Goal: Task Accomplishment & Management: Complete application form

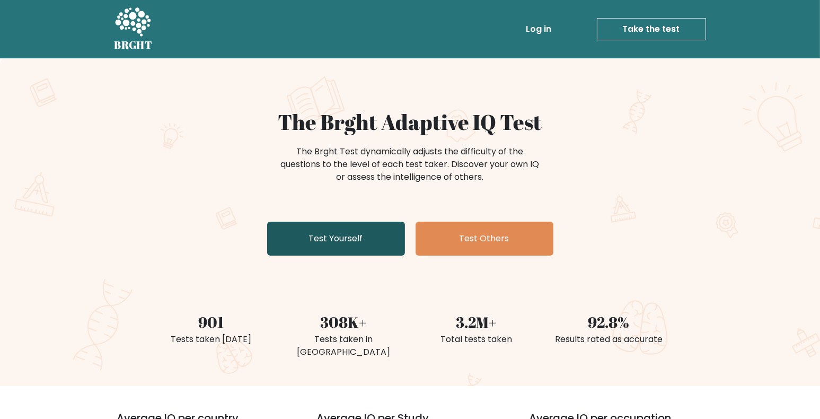
click at [363, 242] on link "Test Yourself" at bounding box center [336, 239] width 138 height 34
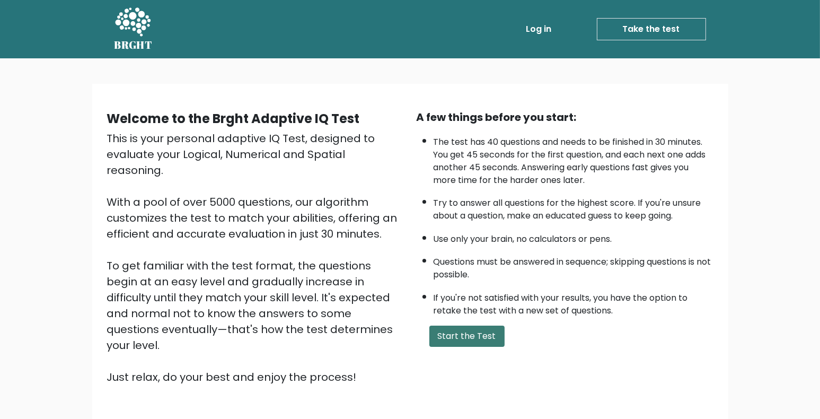
click at [482, 333] on button "Start the Test" at bounding box center [466, 335] width 75 height 21
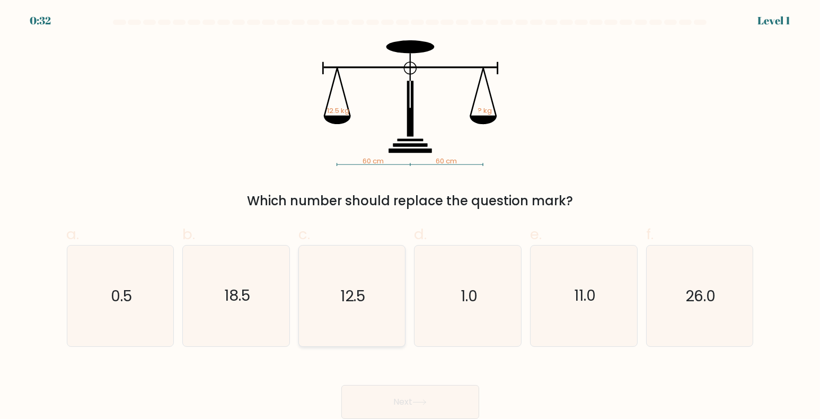
scroll to position [1, 0]
click at [352, 290] on text "12.5" at bounding box center [353, 295] width 25 height 21
click at [410, 216] on input "c. 12.5" at bounding box center [410, 212] width 1 height 7
radio input "true"
click at [424, 404] on icon at bounding box center [419, 402] width 14 height 6
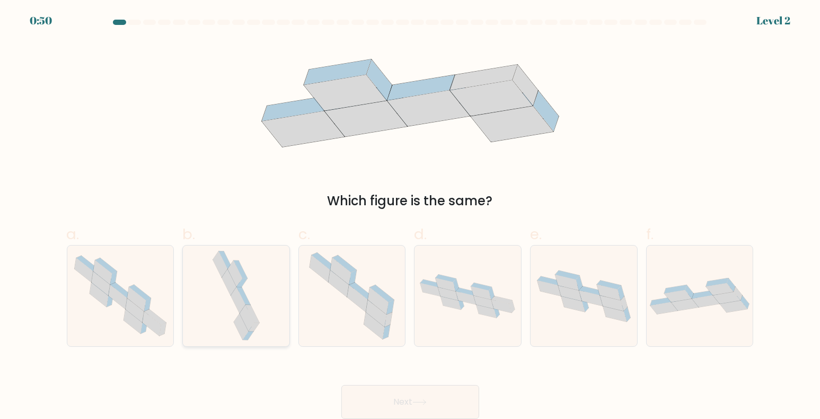
click at [228, 277] on icon at bounding box center [229, 282] width 15 height 26
click at [410, 216] on input "b." at bounding box center [410, 212] width 1 height 7
radio input "true"
click at [435, 394] on button "Next" at bounding box center [410, 402] width 138 height 34
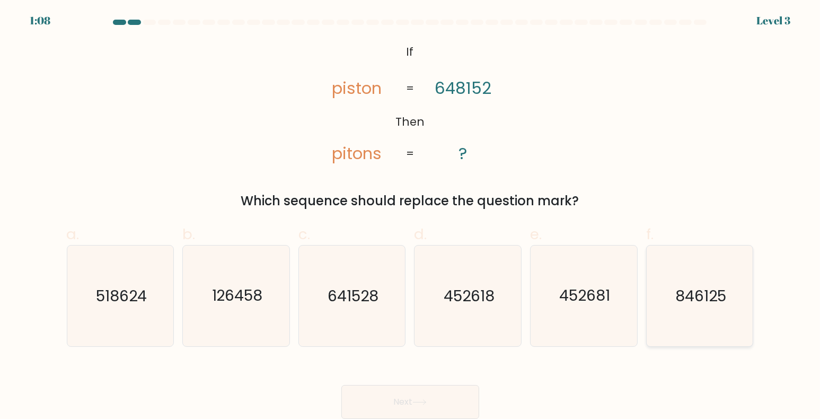
click at [726, 276] on icon "846125" at bounding box center [699, 295] width 101 height 101
click at [411, 216] on input "f. 846125" at bounding box center [410, 212] width 1 height 7
radio input "true"
click at [457, 396] on button "Next" at bounding box center [410, 402] width 138 height 34
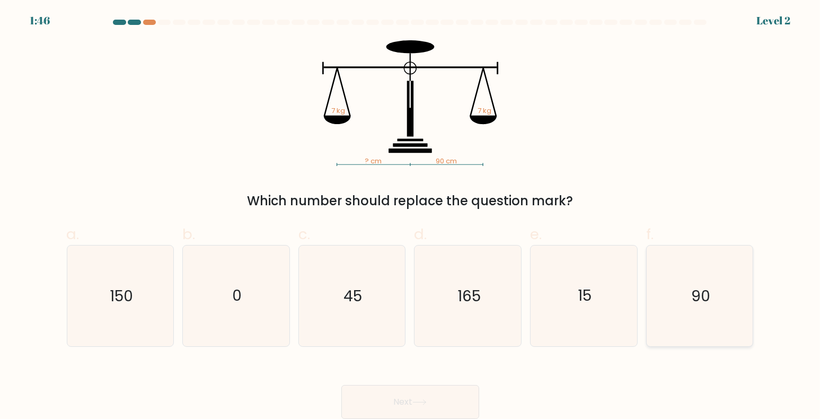
click at [700, 284] on icon "90" at bounding box center [699, 295] width 101 height 101
click at [411, 216] on input "f. 90" at bounding box center [410, 212] width 1 height 7
radio input "true"
click at [452, 400] on button "Next" at bounding box center [410, 402] width 138 height 34
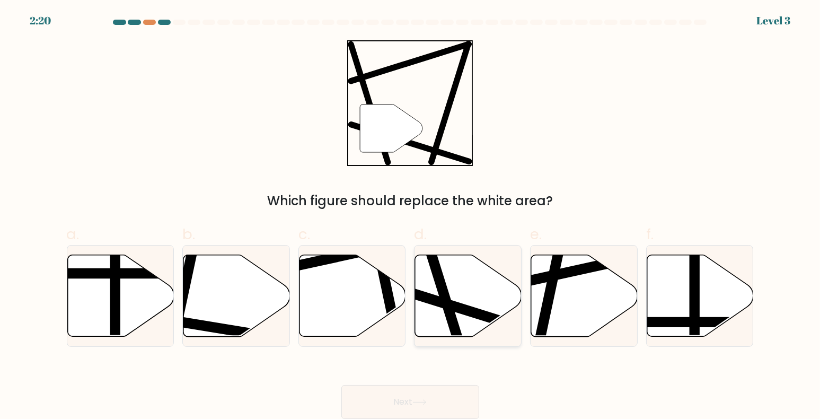
click at [454, 328] on line at bounding box center [431, 252] width 63 height 201
click at [411, 216] on input "d." at bounding box center [410, 212] width 1 height 7
radio input "true"
click at [442, 401] on button "Next" at bounding box center [410, 402] width 138 height 34
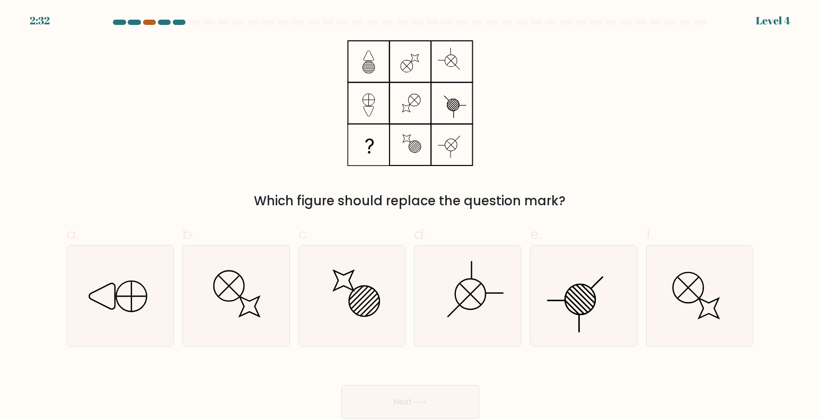
click at [148, 21] on div at bounding box center [149, 22] width 13 height 5
click at [273, 298] on icon at bounding box center [236, 295] width 101 height 101
click at [410, 216] on input "b." at bounding box center [410, 212] width 1 height 7
radio input "true"
click at [430, 394] on button "Next" at bounding box center [410, 402] width 138 height 34
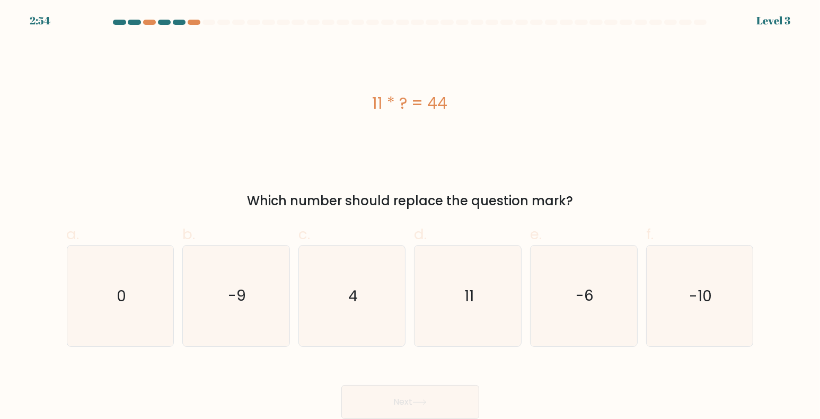
drag, startPoint x: 365, startPoint y: 320, endPoint x: 401, endPoint y: 369, distance: 61.4
click at [366, 322] on icon "4" at bounding box center [352, 295] width 101 height 101
click at [410, 216] on input "c. 4" at bounding box center [410, 212] width 1 height 7
radio input "true"
click at [425, 401] on icon at bounding box center [419, 402] width 14 height 6
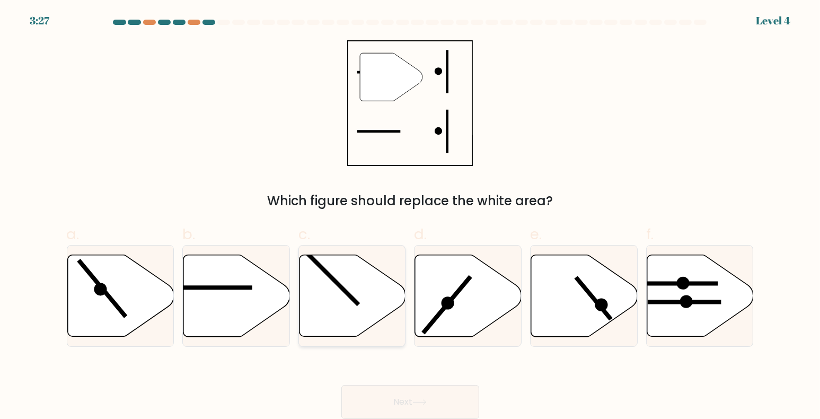
drag, startPoint x: 258, startPoint y: 290, endPoint x: 327, endPoint y: 320, distance: 75.7
click at [262, 291] on icon at bounding box center [236, 296] width 107 height 82
click at [410, 216] on input "b." at bounding box center [410, 212] width 1 height 7
radio input "true"
click at [437, 398] on button "Next" at bounding box center [410, 402] width 138 height 34
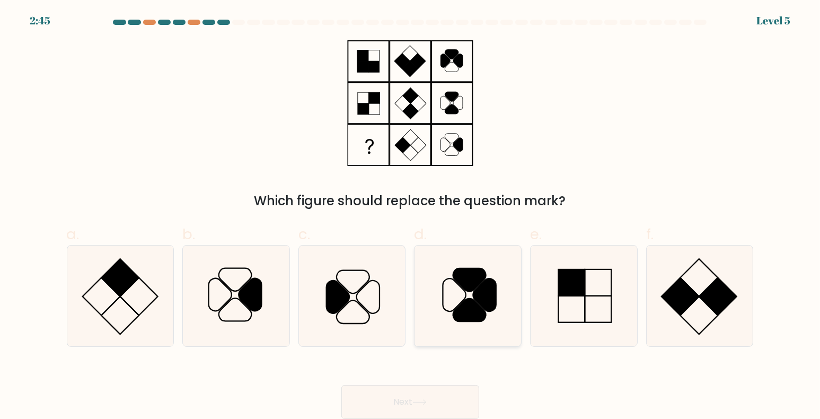
click at [437, 320] on icon at bounding box center [468, 295] width 101 height 101
click at [411, 216] on input "d." at bounding box center [410, 212] width 1 height 7
radio input "true"
click at [430, 403] on button "Next" at bounding box center [410, 402] width 138 height 34
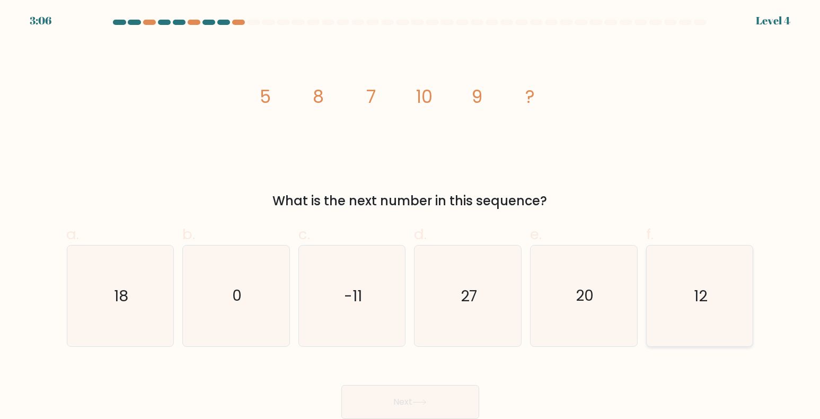
click at [668, 323] on icon "12" at bounding box center [699, 295] width 101 height 101
click at [411, 216] on input "f. 12" at bounding box center [410, 212] width 1 height 7
radio input "true"
click at [439, 403] on button "Next" at bounding box center [410, 402] width 138 height 34
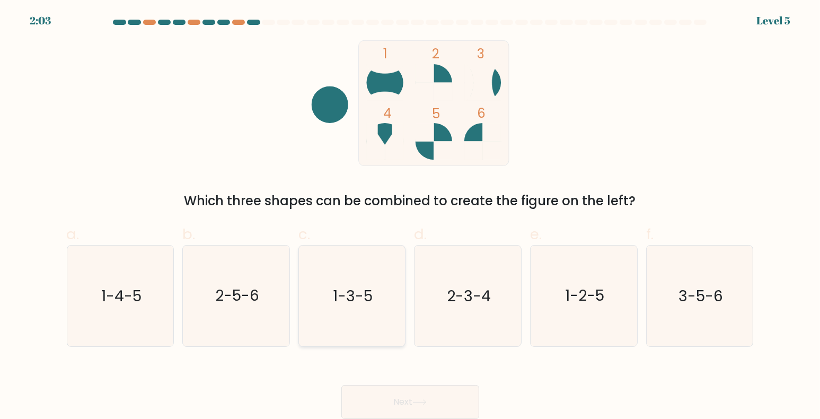
drag, startPoint x: 244, startPoint y: 295, endPoint x: 308, endPoint y: 315, distance: 67.4
click at [243, 295] on text "2-5-6" at bounding box center [237, 295] width 44 height 21
click at [410, 216] on input "b. 2-5-6" at bounding box center [410, 212] width 1 height 7
radio input "true"
click at [442, 389] on button "Next" at bounding box center [410, 402] width 138 height 34
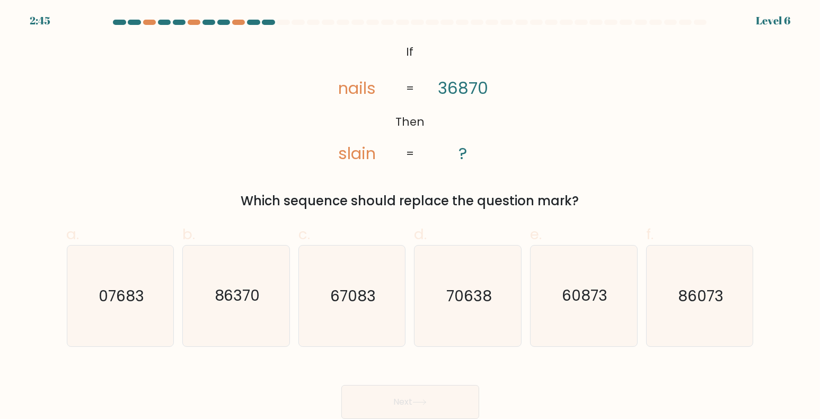
drag, startPoint x: 429, startPoint y: 401, endPoint x: 600, endPoint y: 386, distance: 171.3
click at [600, 386] on div "Next" at bounding box center [410, 388] width 700 height 59
click at [144, 313] on icon "07683" at bounding box center [120, 295] width 101 height 101
click at [410, 216] on input "a. 07683" at bounding box center [410, 212] width 1 height 7
radio input "true"
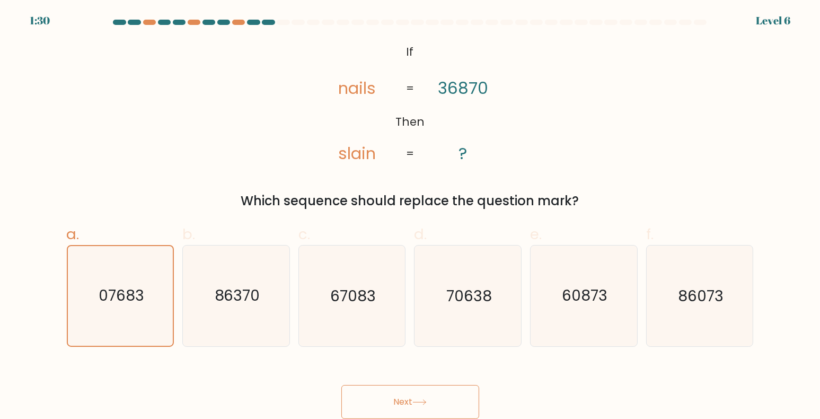
click at [399, 387] on button "Next" at bounding box center [410, 402] width 138 height 34
click at [435, 399] on button "Next" at bounding box center [410, 402] width 138 height 34
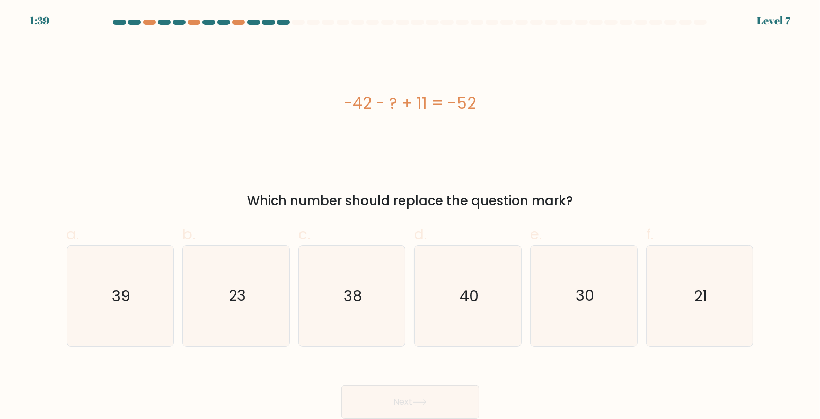
click at [698, 128] on div "-42 - ? + 11 = -52" at bounding box center [410, 103] width 687 height 126
click at [693, 299] on icon "21" at bounding box center [699, 295] width 101 height 101
click at [411, 216] on input "f. 21" at bounding box center [410, 212] width 1 height 7
radio input "true"
click at [439, 408] on button "Next" at bounding box center [410, 402] width 138 height 34
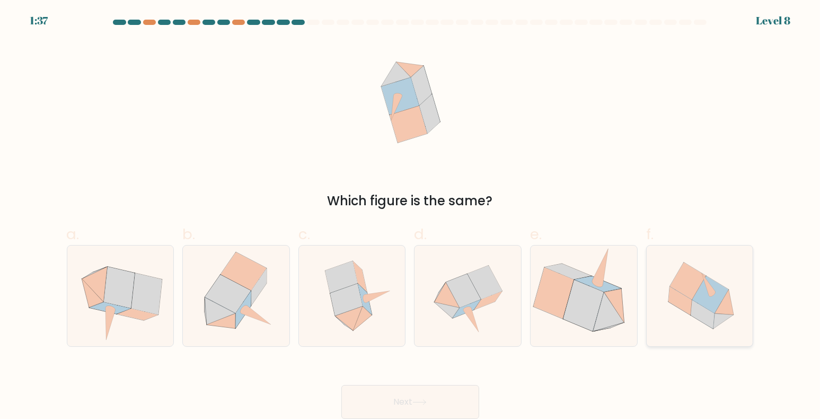
click at [685, 317] on icon at bounding box center [700, 295] width 107 height 99
click at [411, 216] on input "f." at bounding box center [410, 212] width 1 height 7
radio input "true"
click at [691, 302] on icon at bounding box center [680, 301] width 23 height 29
click at [411, 216] on input "f." at bounding box center [410, 212] width 1 height 7
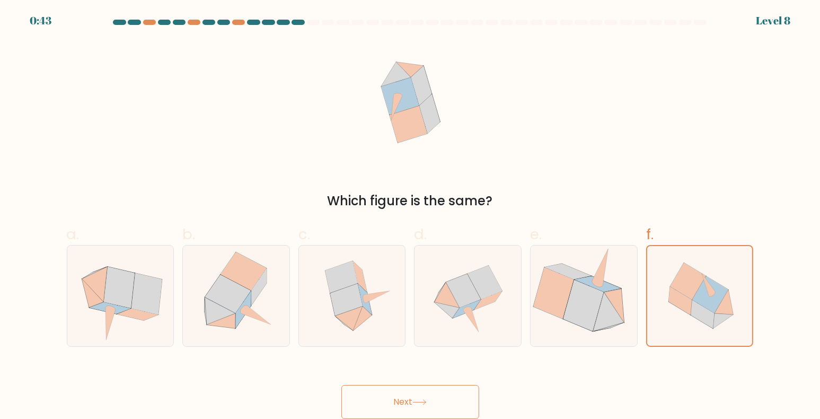
click at [432, 394] on button "Next" at bounding box center [410, 402] width 138 height 34
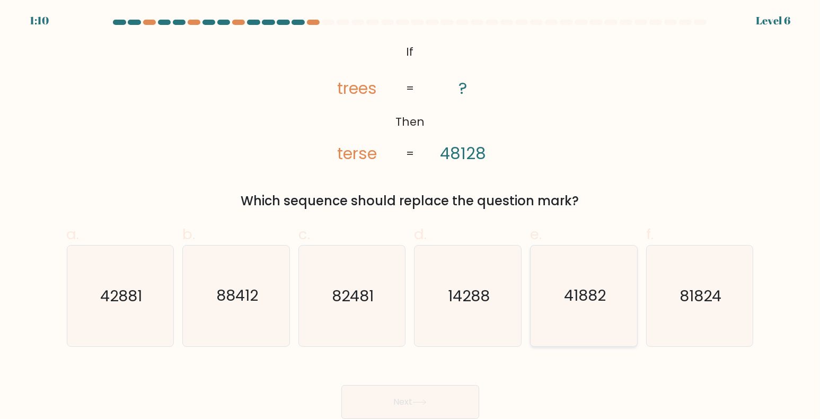
click at [579, 299] on text "41882" at bounding box center [585, 295] width 42 height 21
click at [411, 216] on input "e. 41882" at bounding box center [410, 212] width 1 height 7
radio input "true"
click at [438, 400] on button "Next" at bounding box center [410, 402] width 138 height 34
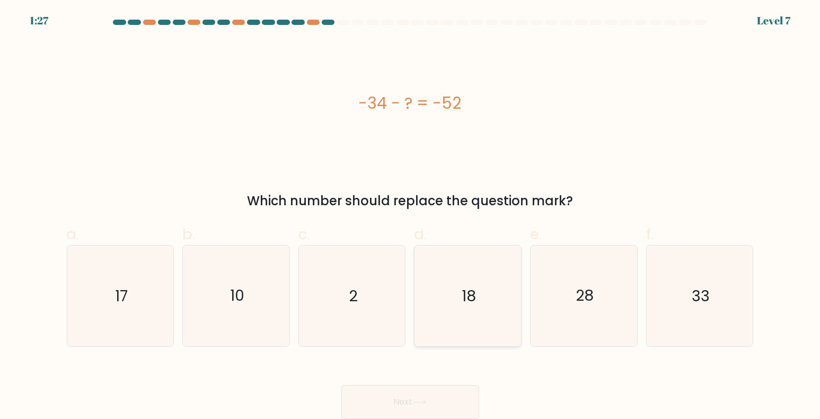
click at [479, 298] on icon "18" at bounding box center [468, 295] width 101 height 101
click at [411, 216] on input "d. 18" at bounding box center [410, 212] width 1 height 7
radio input "true"
click at [425, 402] on icon at bounding box center [419, 402] width 13 height 5
click at [431, 394] on button "Next" at bounding box center [410, 402] width 138 height 34
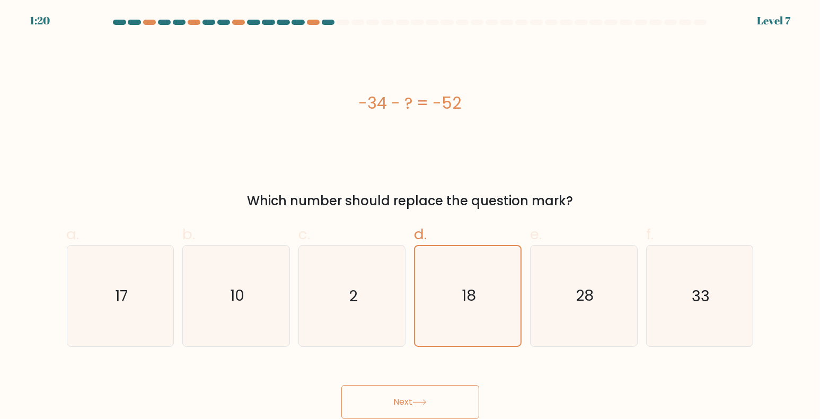
click at [431, 394] on button "Next" at bounding box center [410, 402] width 138 height 34
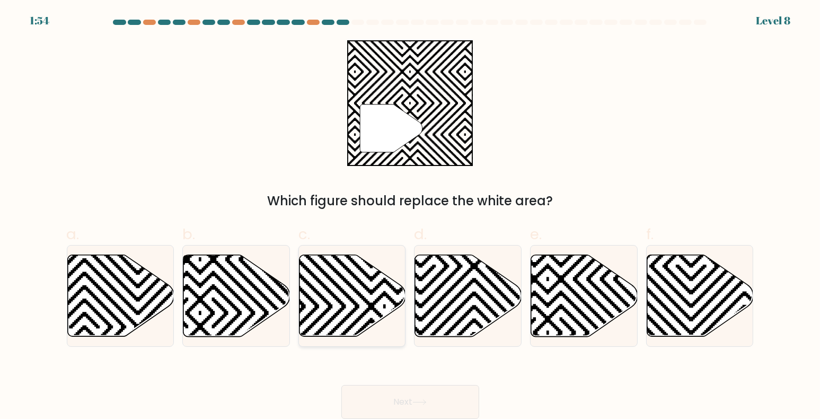
click at [365, 306] on icon at bounding box center [352, 296] width 107 height 82
click at [410, 216] on input "c." at bounding box center [410, 212] width 1 height 7
radio input "true"
click at [419, 391] on button "Next" at bounding box center [410, 402] width 138 height 34
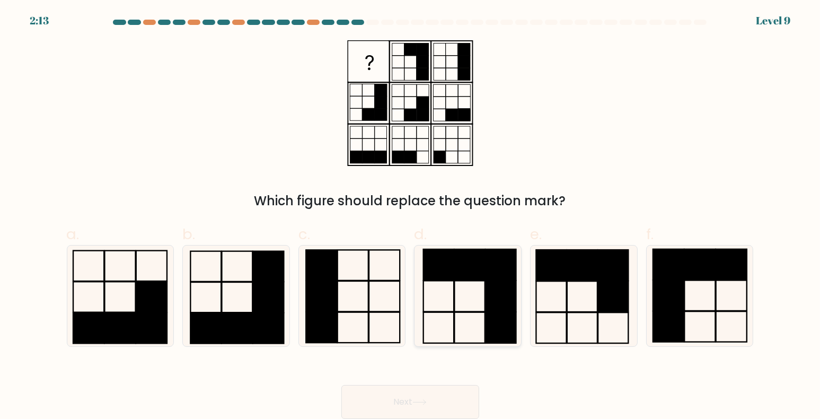
click at [482, 276] on rect at bounding box center [469, 264] width 30 height 31
click at [411, 216] on input "d." at bounding box center [410, 212] width 1 height 7
radio input "true"
click at [437, 387] on button "Next" at bounding box center [410, 402] width 138 height 34
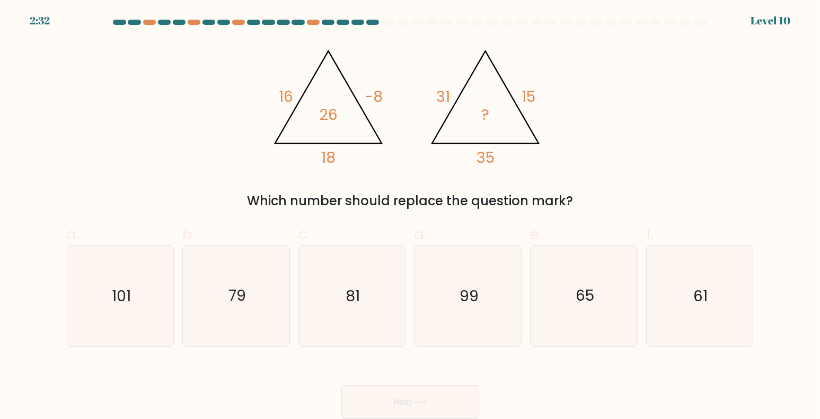
click at [571, 364] on div "Next" at bounding box center [410, 388] width 700 height 59
click at [351, 279] on icon "81" at bounding box center [352, 295] width 101 height 101
click at [410, 216] on input "c. 81" at bounding box center [410, 212] width 1 height 7
radio input "true"
click at [436, 401] on button "Next" at bounding box center [410, 402] width 138 height 34
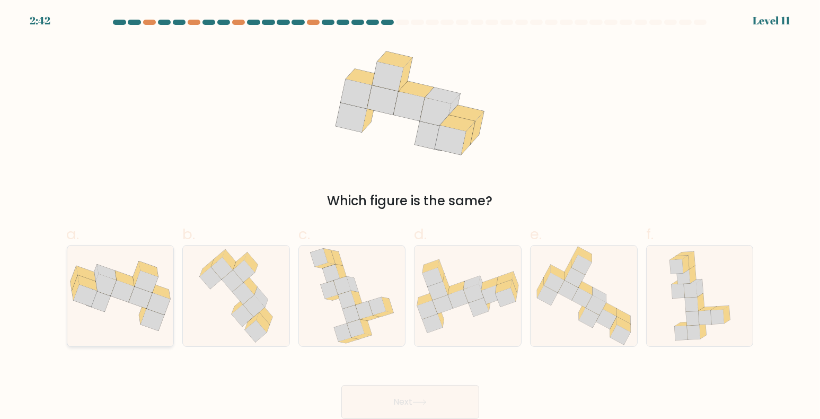
click at [162, 329] on icon at bounding box center [120, 296] width 107 height 70
click at [410, 216] on input "a." at bounding box center [410, 212] width 1 height 7
radio input "true"
click at [401, 396] on button "Next" at bounding box center [410, 402] width 138 height 34
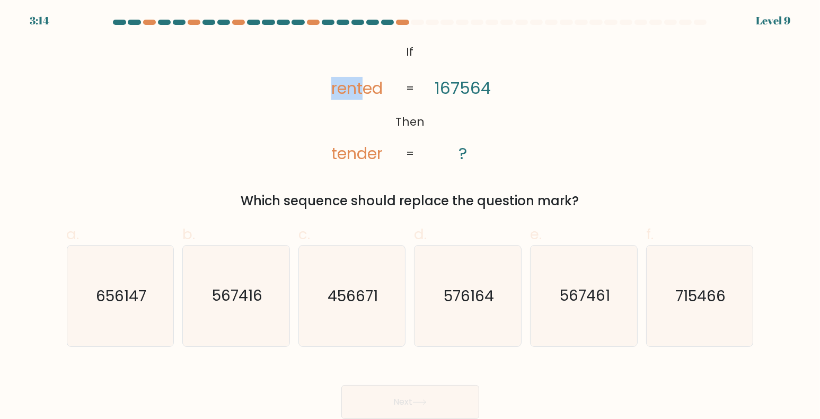
drag, startPoint x: 364, startPoint y: 87, endPoint x: 322, endPoint y: 92, distance: 42.7
click at [322, 92] on icon "@import url('https://fonts.googleapis.com/css?family=Abril+Fatface:400,100,100i…" at bounding box center [410, 103] width 204 height 126
drag, startPoint x: 438, startPoint y: 82, endPoint x: 466, endPoint y: 87, distance: 28.6
click at [466, 87] on tspan "167564" at bounding box center [463, 88] width 56 height 23
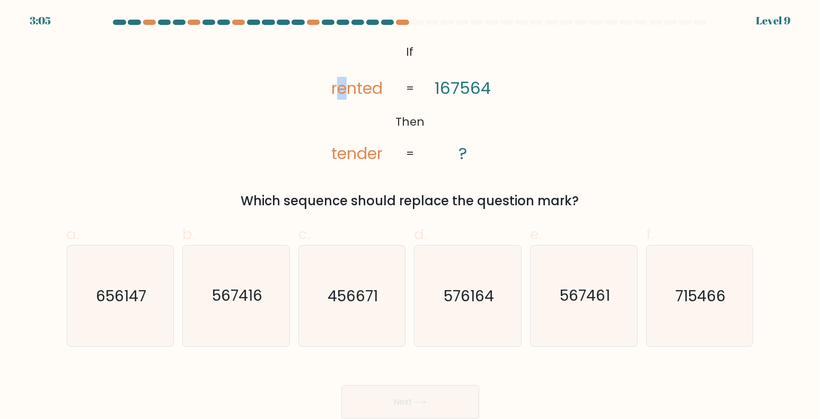
drag, startPoint x: 334, startPoint y: 89, endPoint x: 347, endPoint y: 90, distance: 12.8
click at [347, 90] on tspan "rented" at bounding box center [356, 88] width 51 height 23
drag, startPoint x: 373, startPoint y: 87, endPoint x: 360, endPoint y: 94, distance: 14.9
click at [360, 94] on tspan "rented" at bounding box center [356, 88] width 51 height 23
click at [335, 116] on icon "@import url('https://fonts.googleapis.com/css?family=Abril+Fatface:400,100,100i…" at bounding box center [410, 103] width 204 height 126
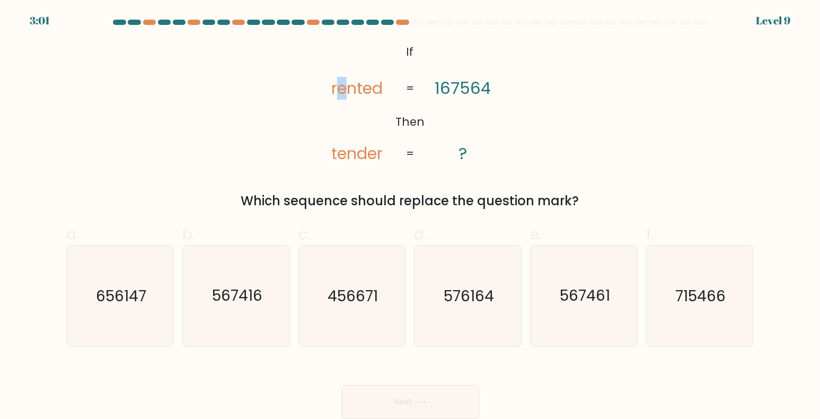
drag, startPoint x: 338, startPoint y: 92, endPoint x: 347, endPoint y: 92, distance: 8.5
click at [347, 92] on tspan "rented" at bounding box center [356, 88] width 51 height 23
click at [446, 96] on tspan "167564" at bounding box center [463, 88] width 56 height 23
click at [234, 295] on text "567416" at bounding box center [237, 295] width 50 height 21
click at [410, 216] on input "b. 567416" at bounding box center [410, 212] width 1 height 7
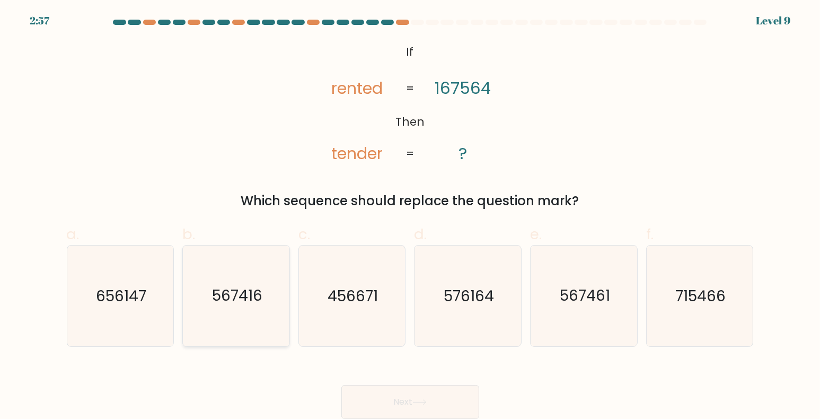
radio input "true"
click at [450, 388] on button "Next" at bounding box center [410, 402] width 138 height 34
click at [438, 400] on button "Next" at bounding box center [410, 402] width 138 height 34
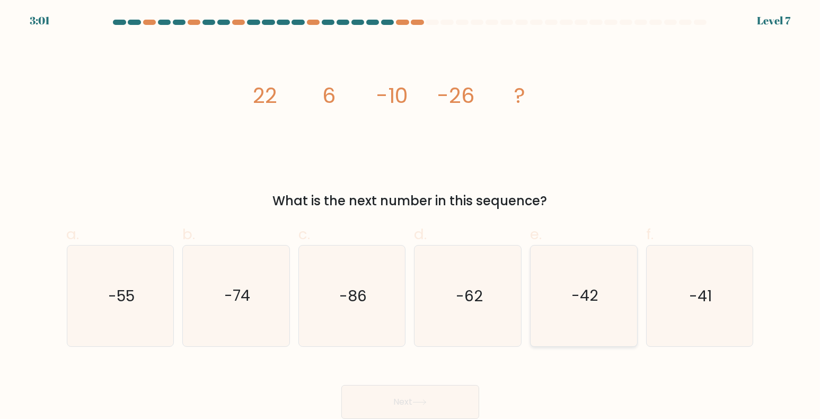
click at [626, 306] on icon "-42" at bounding box center [584, 295] width 101 height 101
click at [411, 216] on input "e. -42" at bounding box center [410, 212] width 1 height 7
radio input "true"
click at [431, 401] on button "Next" at bounding box center [410, 402] width 138 height 34
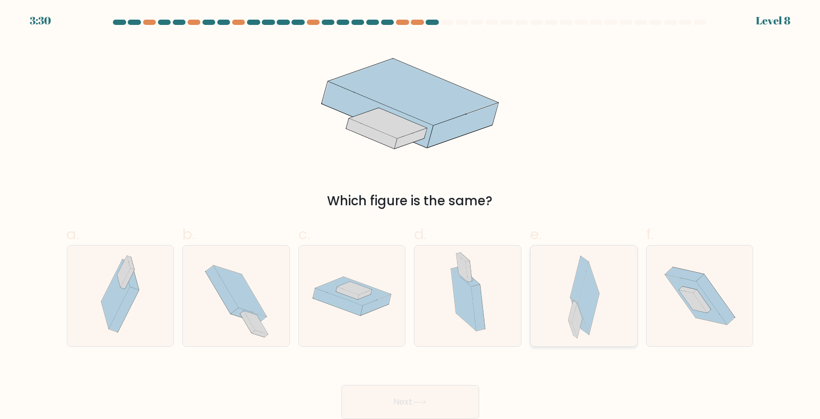
click at [590, 293] on icon at bounding box center [588, 298] width 21 height 73
click at [411, 216] on input "e." at bounding box center [410, 212] width 1 height 7
radio input "true"
click at [449, 396] on button "Next" at bounding box center [410, 402] width 138 height 34
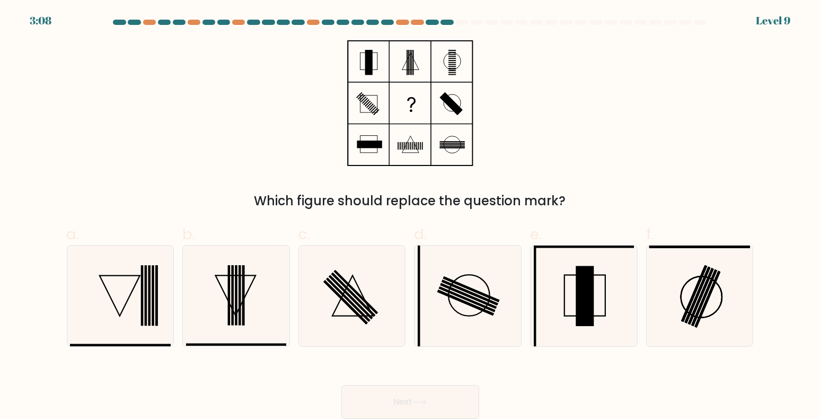
drag, startPoint x: 375, startPoint y: 81, endPoint x: 344, endPoint y: 39, distance: 52.7
click at [349, 40] on icon at bounding box center [410, 103] width 132 height 126
drag, startPoint x: 310, startPoint y: 33, endPoint x: 342, endPoint y: 89, distance: 64.6
click at [342, 89] on form at bounding box center [410, 219] width 820 height 399
click at [359, 288] on icon at bounding box center [352, 296] width 40 height 40
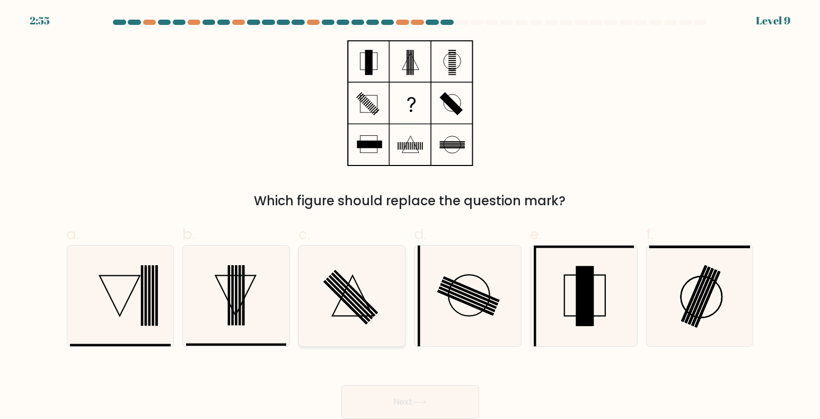
click at [410, 216] on input "c." at bounding box center [410, 212] width 1 height 7
radio input "true"
click at [439, 404] on button "Next" at bounding box center [410, 402] width 138 height 34
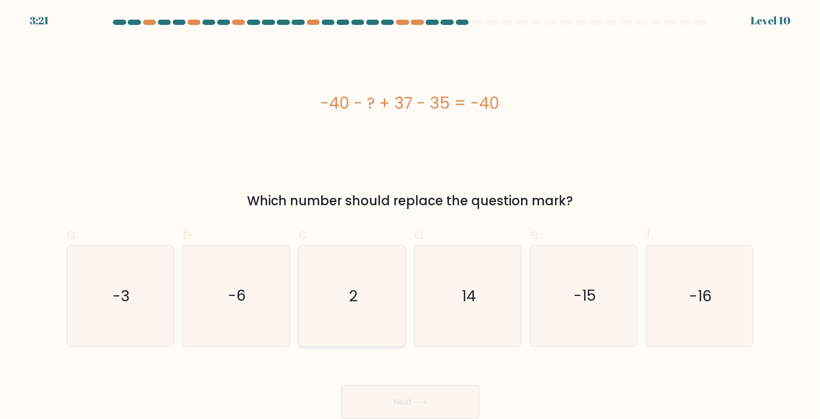
click at [348, 259] on icon "2" at bounding box center [352, 295] width 101 height 101
click at [410, 216] on input "c. 2" at bounding box center [410, 212] width 1 height 7
radio input "true"
click at [439, 388] on button "Next" at bounding box center [410, 402] width 138 height 34
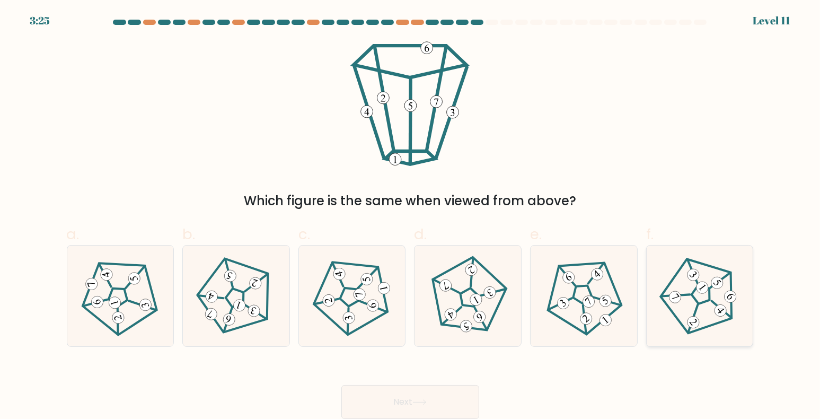
click at [704, 307] on icon at bounding box center [699, 295] width 81 height 81
click at [411, 216] on input "f." at bounding box center [410, 212] width 1 height 7
radio input "true"
click at [493, 395] on div "Next" at bounding box center [410, 388] width 700 height 59
click at [449, 395] on button "Next" at bounding box center [410, 402] width 138 height 34
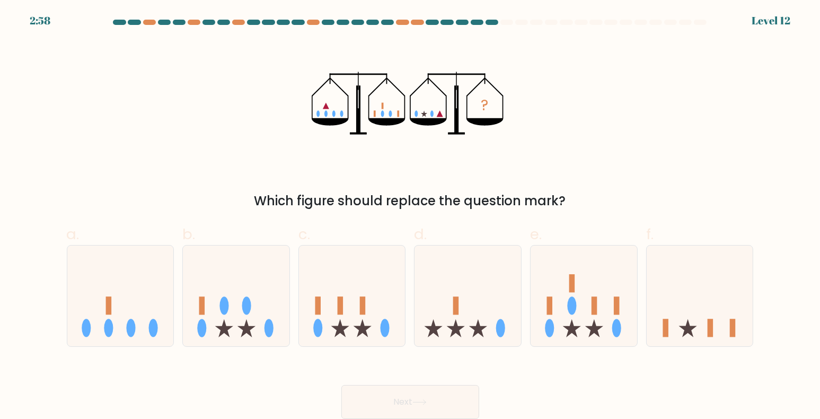
click at [622, 191] on div "Which figure should replace the question mark?" at bounding box center [410, 200] width 674 height 19
click at [339, 326] on icon at bounding box center [340, 328] width 18 height 18
click at [410, 216] on input "c." at bounding box center [410, 212] width 1 height 7
radio input "true"
click at [430, 395] on button "Next" at bounding box center [410, 402] width 138 height 34
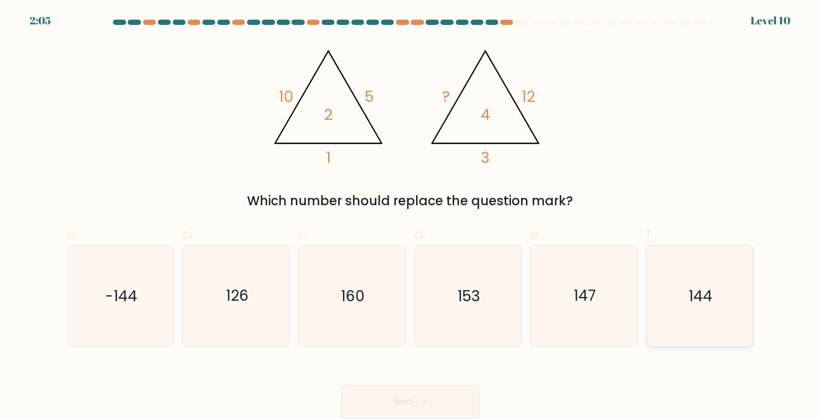
click at [735, 262] on icon "144" at bounding box center [699, 295] width 101 height 101
click at [411, 216] on input "f. 144" at bounding box center [410, 212] width 1 height 7
radio input "true"
click at [386, 396] on button "Next" at bounding box center [410, 402] width 138 height 34
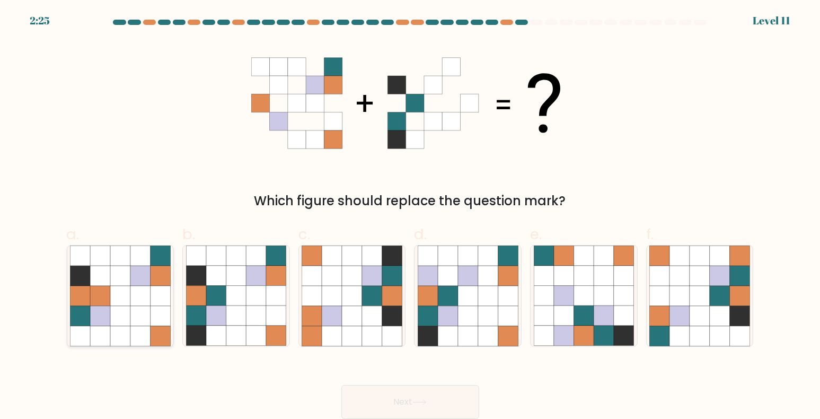
click at [137, 304] on icon at bounding box center [140, 296] width 20 height 20
click at [410, 216] on input "a." at bounding box center [410, 212] width 1 height 7
radio input "true"
click at [453, 408] on button "Next" at bounding box center [410, 402] width 138 height 34
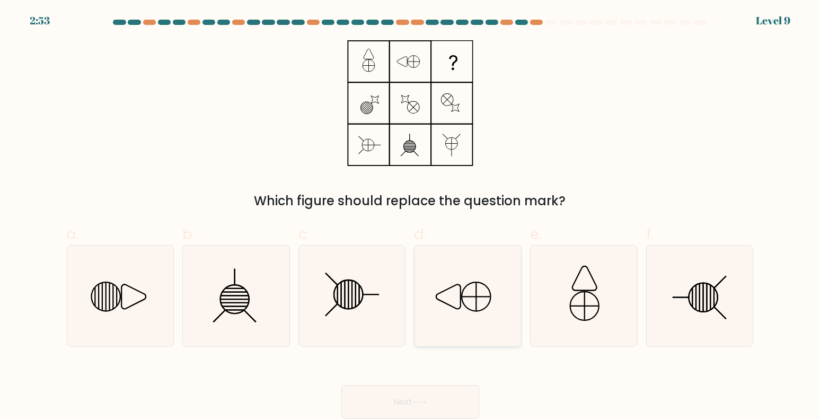
click at [473, 302] on icon at bounding box center [468, 295] width 101 height 101
click at [411, 216] on input "d." at bounding box center [410, 212] width 1 height 7
radio input "true"
click at [558, 294] on icon at bounding box center [584, 295] width 101 height 101
click at [411, 216] on input "e." at bounding box center [410, 212] width 1 height 7
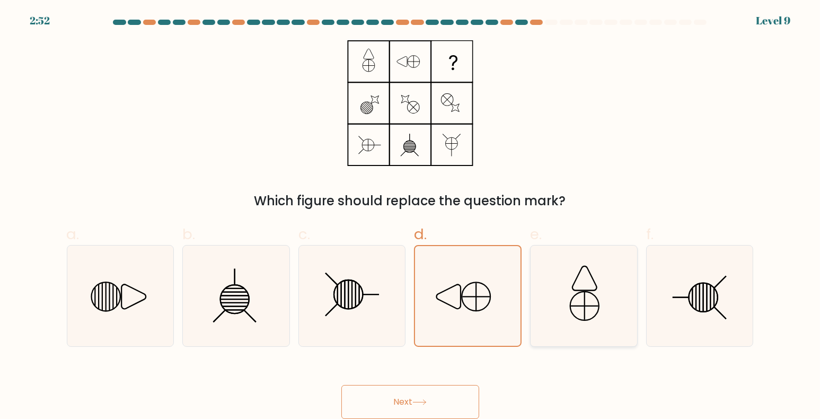
radio input "true"
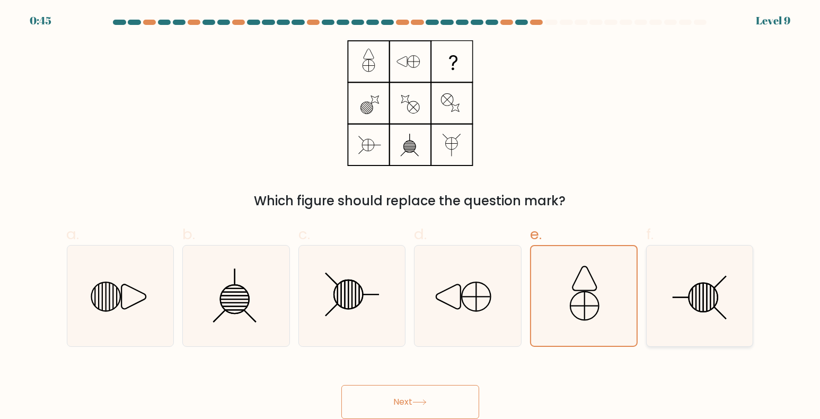
click at [700, 298] on line at bounding box center [700, 298] width 0 height 28
click at [411, 216] on input "f." at bounding box center [410, 212] width 1 height 7
radio input "true"
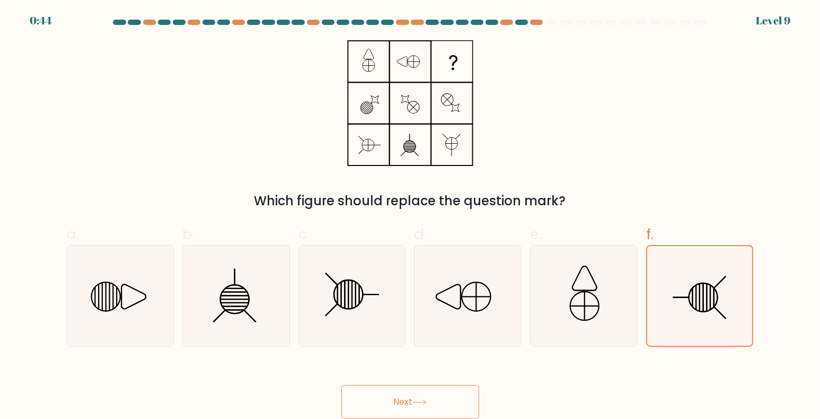
click at [406, 404] on button "Next" at bounding box center [410, 402] width 138 height 34
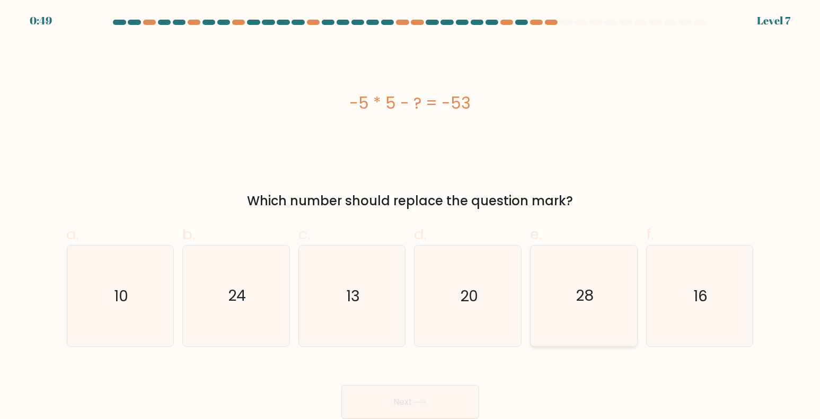
click at [563, 284] on icon "28" at bounding box center [584, 295] width 101 height 101
click at [411, 216] on input "e. 28" at bounding box center [410, 212] width 1 height 7
radio input "true"
click at [456, 392] on button "Next" at bounding box center [410, 402] width 138 height 34
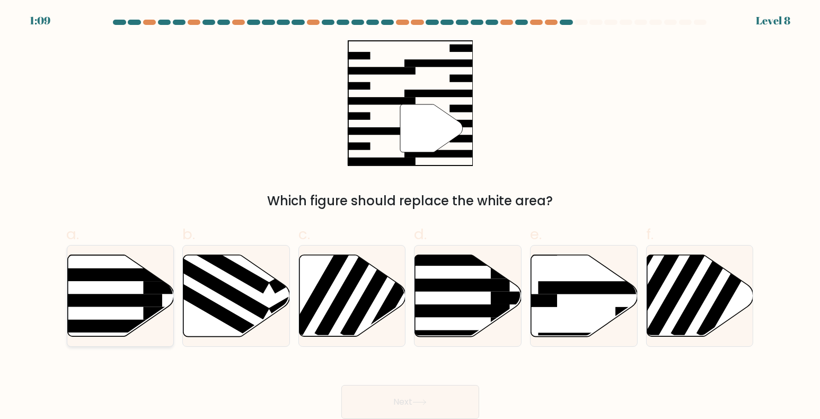
click at [120, 297] on rect at bounding box center [105, 300] width 116 height 13
click at [410, 216] on input "a." at bounding box center [410, 212] width 1 height 7
radio input "true"
click at [432, 408] on button "Next" at bounding box center [410, 402] width 138 height 34
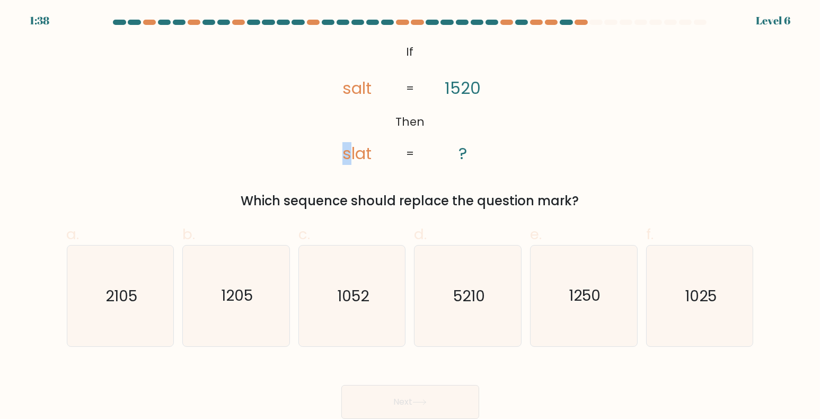
drag, startPoint x: 343, startPoint y: 161, endPoint x: 352, endPoint y: 162, distance: 9.1
click at [352, 162] on tspan "slat" at bounding box center [356, 153] width 29 height 23
drag, startPoint x: 445, startPoint y: 86, endPoint x: 453, endPoint y: 101, distance: 17.1
click at [452, 91] on icon "@import url('https://fonts.googleapis.com/css?family=Abril+Fatface:400,100,100i…" at bounding box center [410, 103] width 204 height 126
click at [356, 154] on tspan "slat" at bounding box center [356, 153] width 29 height 23
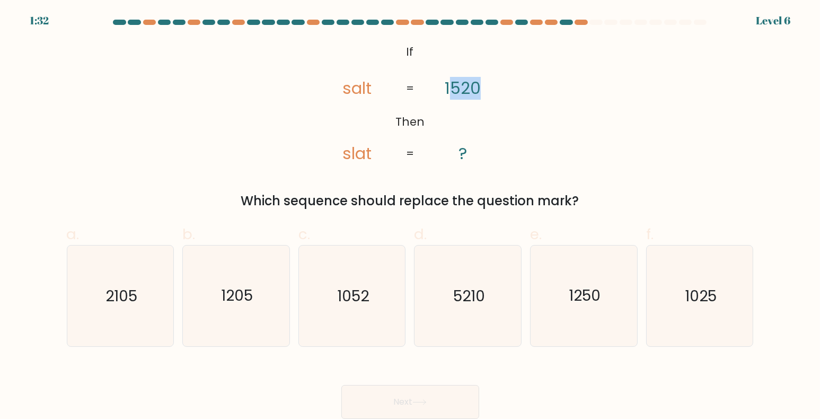
click at [485, 92] on icon "@import url('https://fonts.googleapis.com/css?family=Abril+Fatface:400,100,100i…" at bounding box center [410, 103] width 204 height 126
click at [476, 110] on icon "@import url('https://fonts.googleapis.com/css?family=Abril+Fatface:400,100,100i…" at bounding box center [410, 103] width 204 height 126
click at [547, 282] on icon "1250" at bounding box center [584, 295] width 101 height 101
click at [411, 216] on input "e. 1250" at bounding box center [410, 212] width 1 height 7
radio input "true"
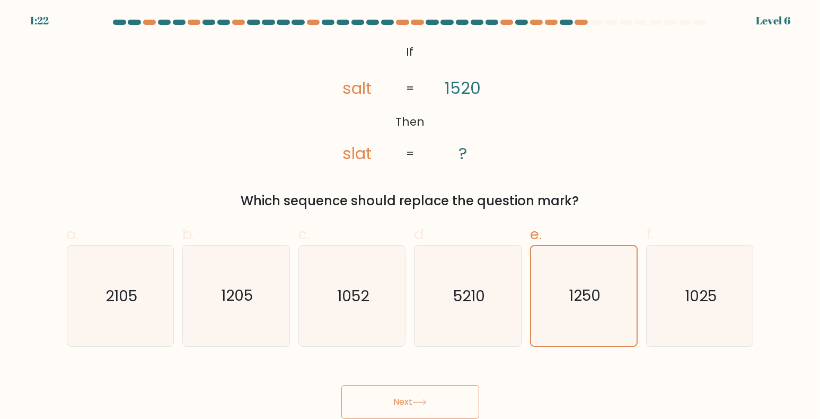
click at [442, 399] on button "Next" at bounding box center [410, 402] width 138 height 34
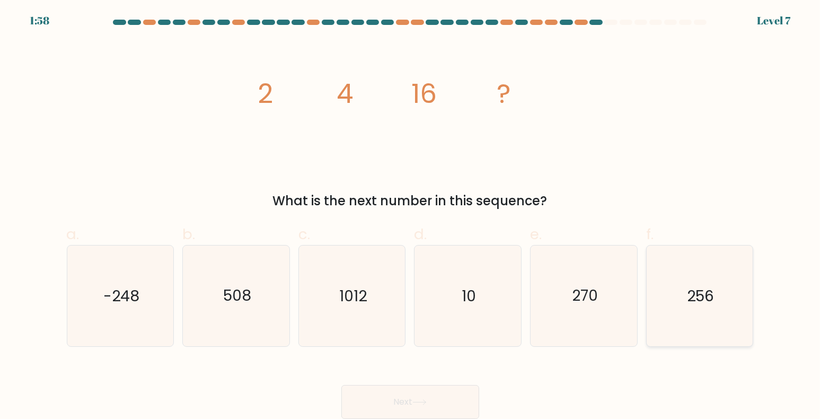
drag, startPoint x: 708, startPoint y: 289, endPoint x: 703, endPoint y: 297, distance: 9.1
click at [708, 289] on text "256" at bounding box center [700, 295] width 27 height 21
click at [411, 216] on input "f. 256" at bounding box center [410, 212] width 1 height 7
radio input "true"
drag, startPoint x: 363, startPoint y: 143, endPoint x: 371, endPoint y: 147, distance: 9.0
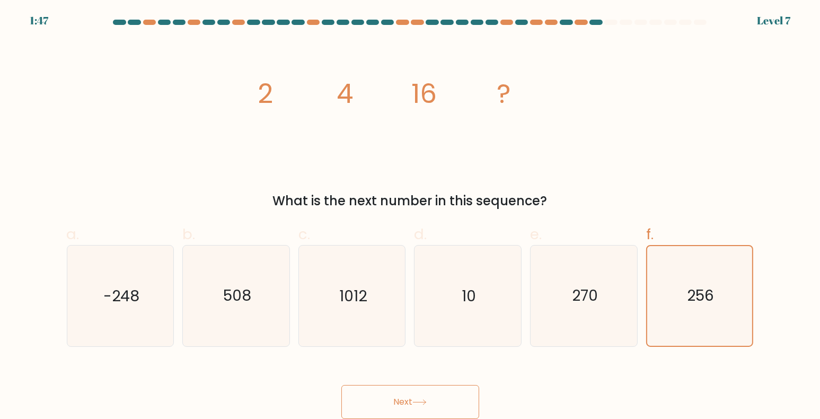
click at [365, 145] on icon "image/svg+xml 2 4 16 ?" at bounding box center [410, 103] width 318 height 126
click at [401, 396] on button "Next" at bounding box center [410, 402] width 138 height 34
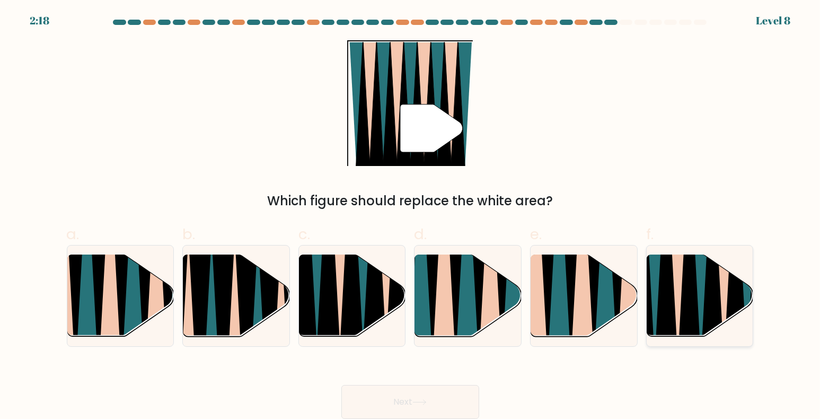
click at [691, 319] on icon at bounding box center [688, 254] width 23 height 212
click at [411, 216] on input "f." at bounding box center [410, 212] width 1 height 7
radio input "true"
click at [450, 399] on button "Next" at bounding box center [410, 402] width 138 height 34
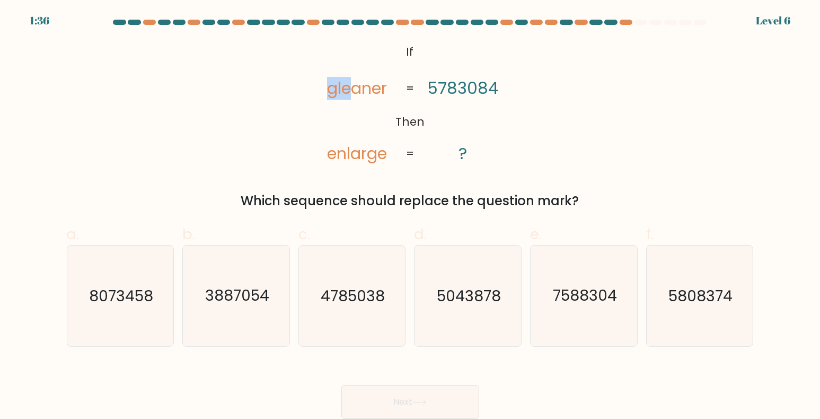
drag, startPoint x: 331, startPoint y: 92, endPoint x: 351, endPoint y: 90, distance: 20.8
click at [351, 90] on tspan "gleaner" at bounding box center [357, 88] width 60 height 23
click at [355, 111] on icon "@import url('https://fonts.googleapis.com/css?family=Abril+Fatface:400,100,100i…" at bounding box center [410, 103] width 204 height 126
click at [346, 98] on tspan "gleaner" at bounding box center [357, 88] width 60 height 23
click at [449, 96] on tspan "5783084" at bounding box center [463, 88] width 71 height 23
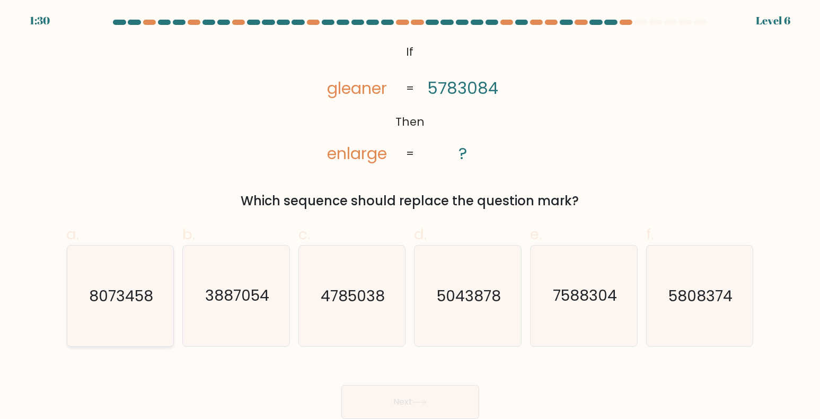
click at [131, 302] on text "8073458" at bounding box center [121, 295] width 64 height 21
click at [410, 216] on input "a. 8073458" at bounding box center [410, 212] width 1 height 7
radio input "true"
click at [456, 399] on button "Next" at bounding box center [410, 402] width 138 height 34
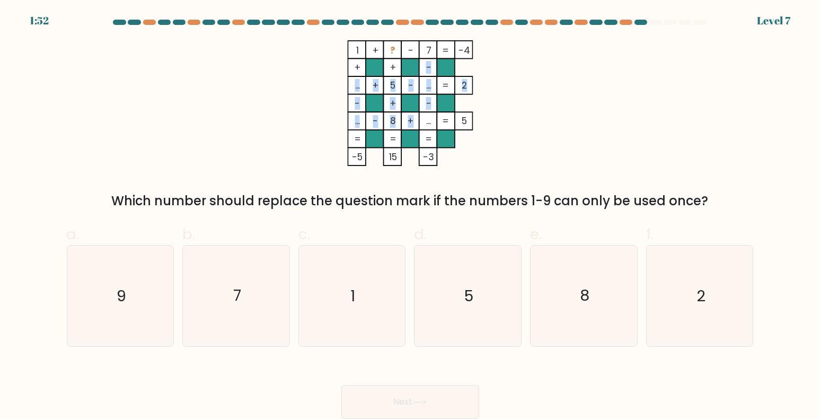
drag, startPoint x: 425, startPoint y: 71, endPoint x: 443, endPoint y: 130, distance: 61.5
click at [414, 125] on icon "1 + ? - 7 -4 + + - ... + 5 - ... 2 - + - ... - 8 + ... = 5 = = = = -5 15 -3 =" at bounding box center [410, 103] width 318 height 126
click at [548, 132] on icon "1 + ? - 7 -4 + + - ... + 5 - ... 2 - + - ... - 8 + ... = 5 = = = = -5 15 -3 =" at bounding box center [410, 103] width 318 height 126
click at [714, 296] on icon "2" at bounding box center [699, 295] width 101 height 101
click at [411, 216] on input "f. 2" at bounding box center [410, 212] width 1 height 7
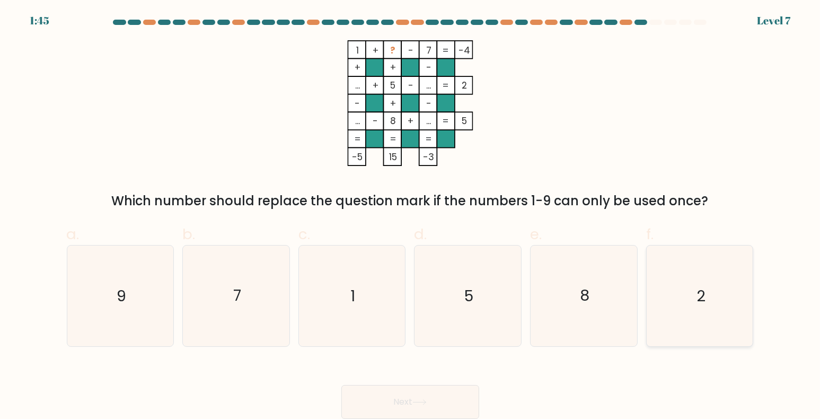
radio input "true"
click at [425, 408] on button "Next" at bounding box center [410, 402] width 138 height 34
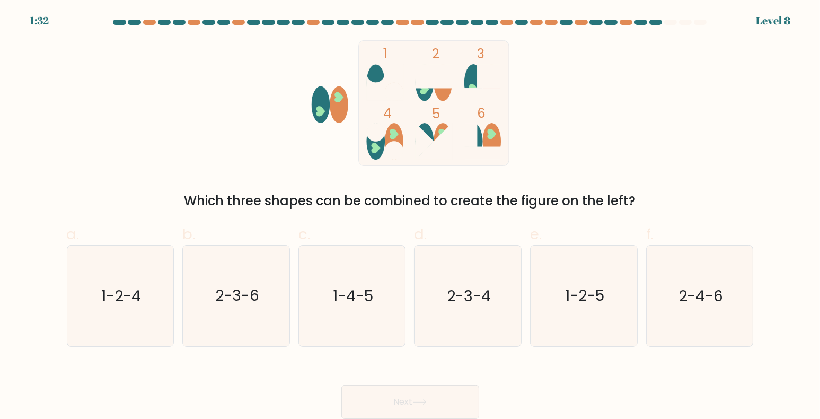
click at [523, 215] on div "a. 1-2-4 b. 2-3-6 c. 1-4-5 d. 2-3-4" at bounding box center [410, 281] width 695 height 132
click at [486, 229] on label "d. 2-3-4" at bounding box center [468, 284] width 108 height 123
click at [411, 216] on input "d. 2-3-4" at bounding box center [410, 212] width 1 height 7
radio input "true"
click at [237, 293] on text "2-3-6" at bounding box center [237, 295] width 44 height 21
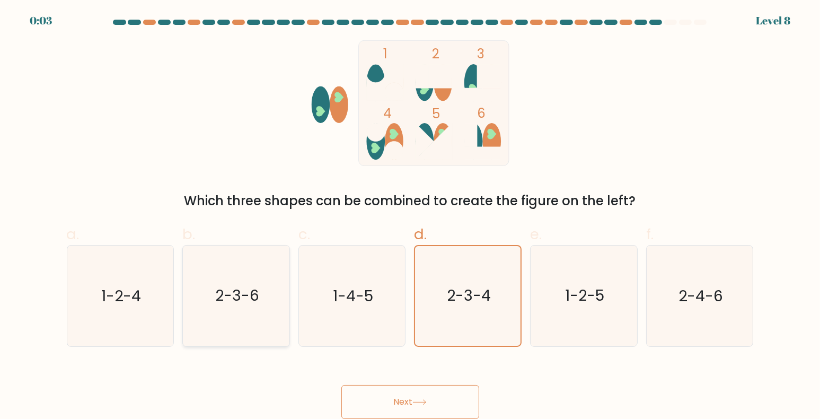
click at [410, 216] on input "b. 2-3-6" at bounding box center [410, 212] width 1 height 7
radio input "true"
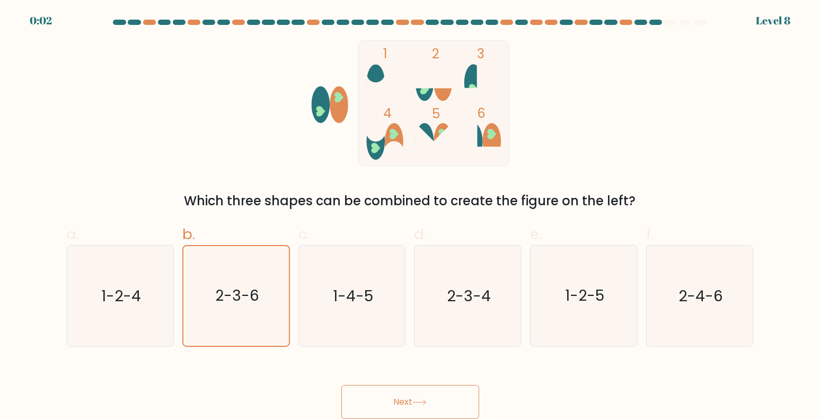
click at [426, 410] on button "Next" at bounding box center [410, 402] width 138 height 34
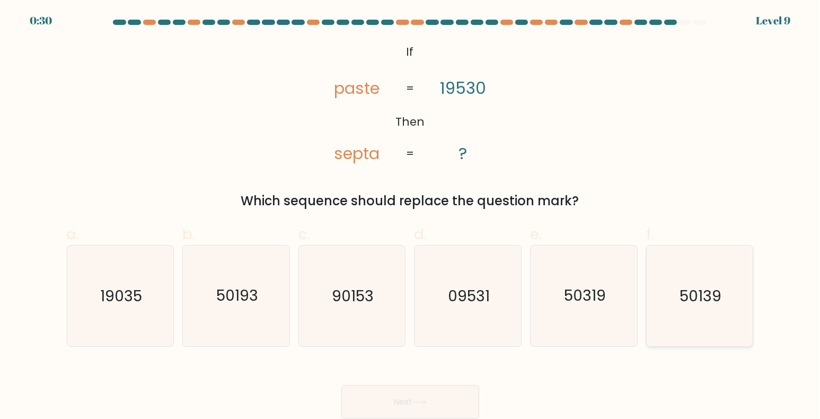
click at [712, 305] on text "50139" at bounding box center [701, 295] width 42 height 21
click at [411, 216] on input "f. 50139" at bounding box center [410, 212] width 1 height 7
radio input "true"
click at [421, 401] on icon at bounding box center [419, 402] width 14 height 6
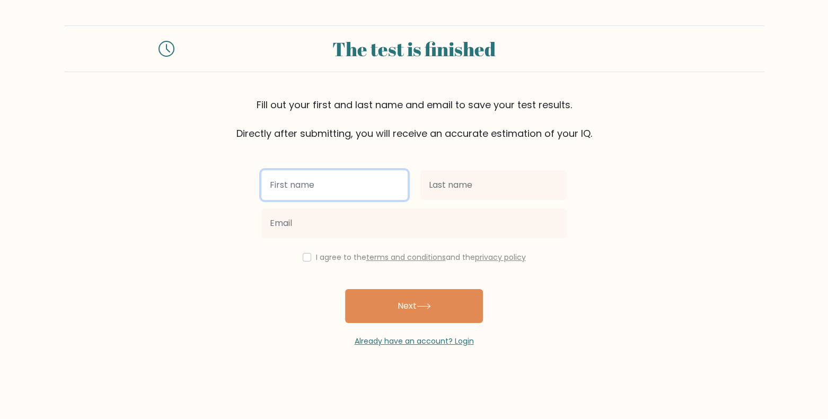
click at [302, 190] on input "text" at bounding box center [334, 185] width 146 height 30
type input "Dibya"
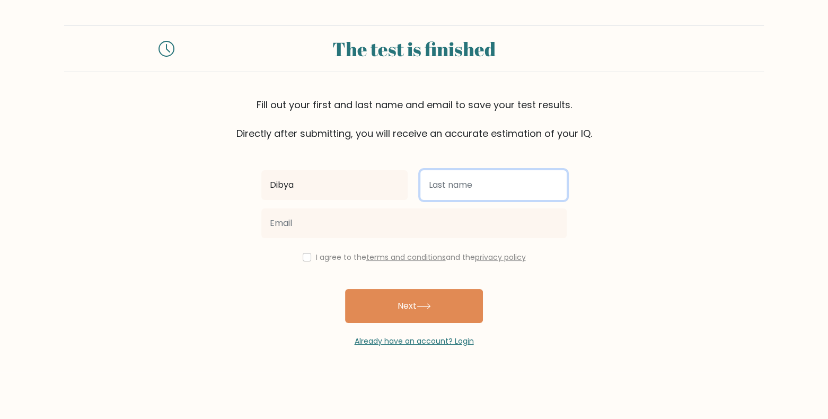
click at [438, 185] on input "text" at bounding box center [493, 185] width 146 height 30
type input "Darshan"
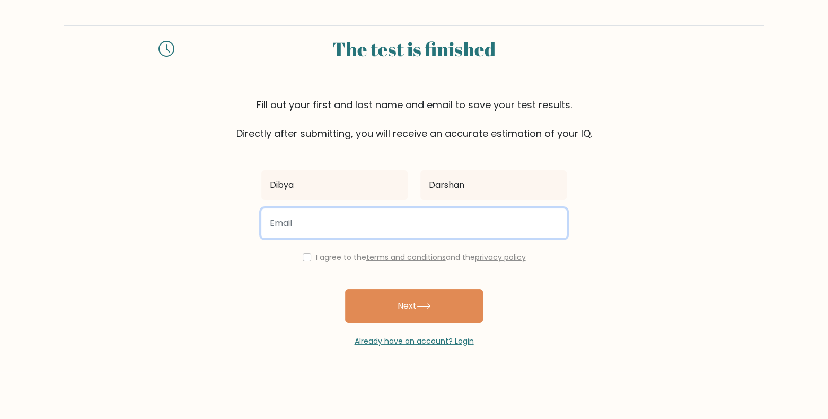
click at [370, 216] on input "email" at bounding box center [413, 223] width 305 height 30
type input "sethdibu926@gmail.com"
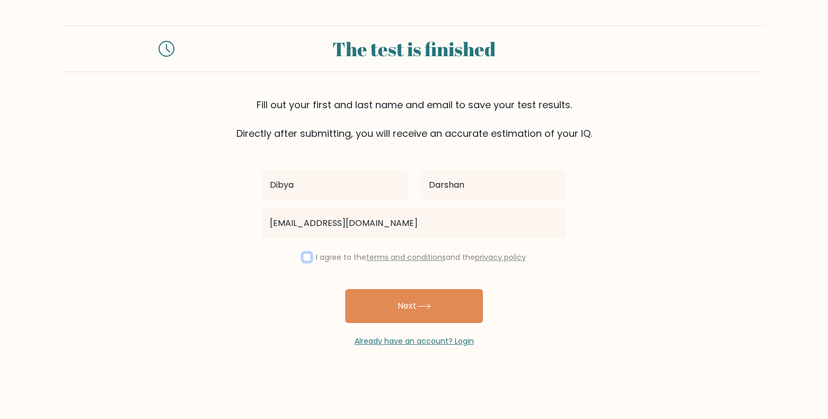
click at [304, 260] on input "checkbox" at bounding box center [307, 257] width 8 height 8
checkbox input "true"
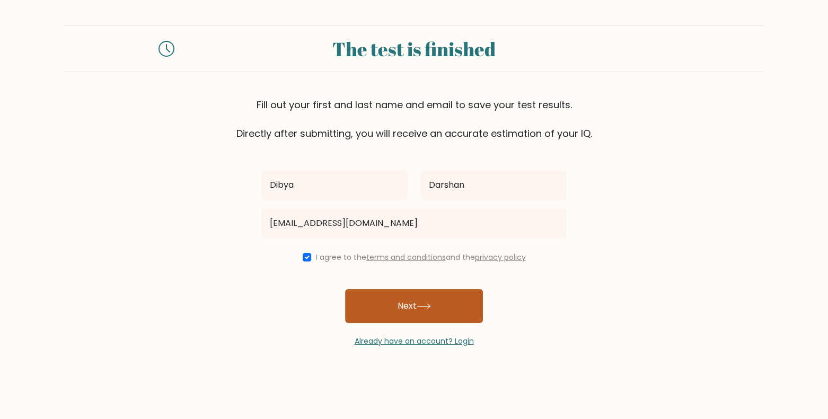
click at [396, 302] on button "Next" at bounding box center [414, 306] width 138 height 34
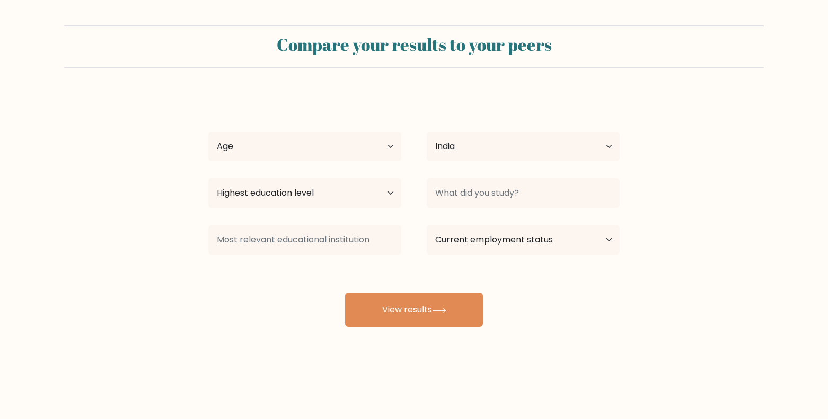
select select "IN"
click at [318, 139] on select "Age Under [DEMOGRAPHIC_DATA] [DEMOGRAPHIC_DATA] [DEMOGRAPHIC_DATA] [DEMOGRAPHIC…" at bounding box center [304, 146] width 193 height 30
select select "18_24"
click at [208, 131] on select "Age Under 18 years old 18-24 years old 25-34 years old 35-44 years old 45-54 ye…" at bounding box center [304, 146] width 193 height 30
click at [316, 206] on select "Highest education level No schooling Primary Lower Secondary Upper Secondary Oc…" at bounding box center [304, 193] width 193 height 30
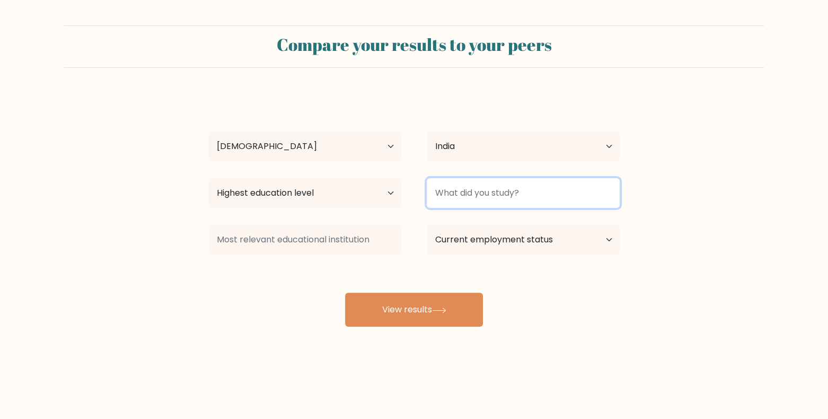
click at [479, 205] on input at bounding box center [523, 193] width 193 height 30
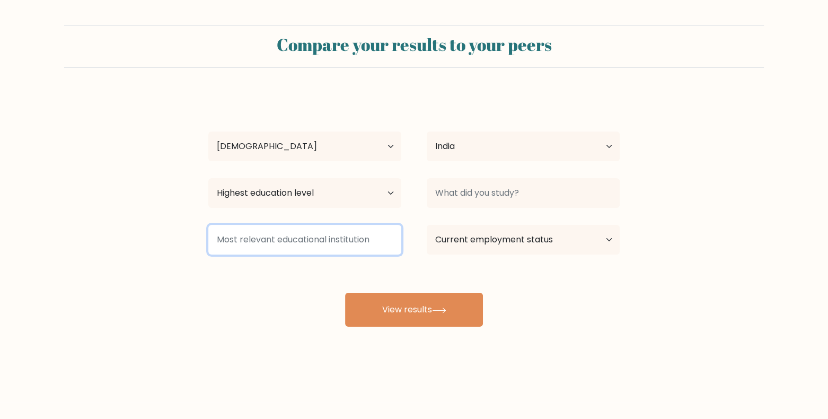
click at [364, 234] on input at bounding box center [304, 240] width 193 height 30
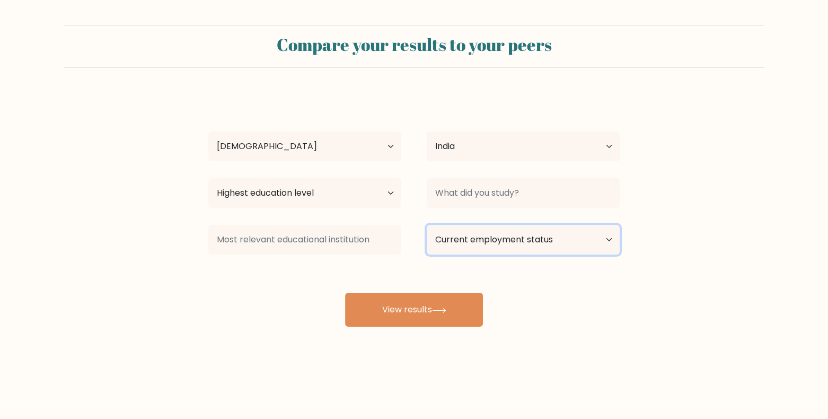
click at [485, 251] on select "Current employment status Employed Student Retired Other / prefer not to answer" at bounding box center [523, 240] width 193 height 30
select select "student"
click at [427, 225] on select "Current employment status Employed Student Retired Other / prefer not to answer" at bounding box center [523, 240] width 193 height 30
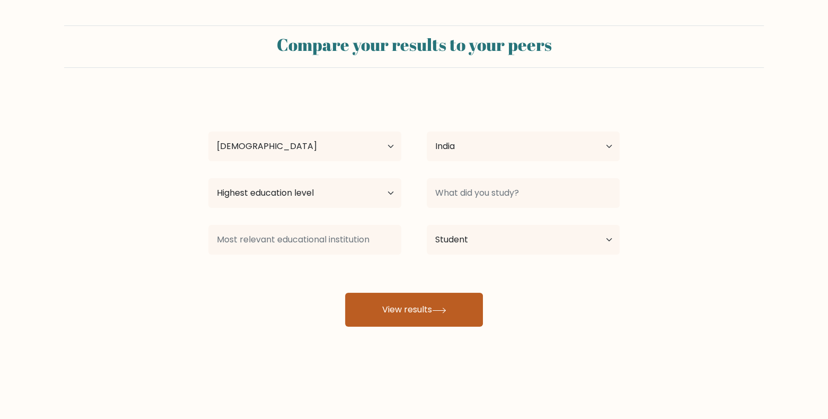
click at [433, 324] on button "View results" at bounding box center [414, 310] width 138 height 34
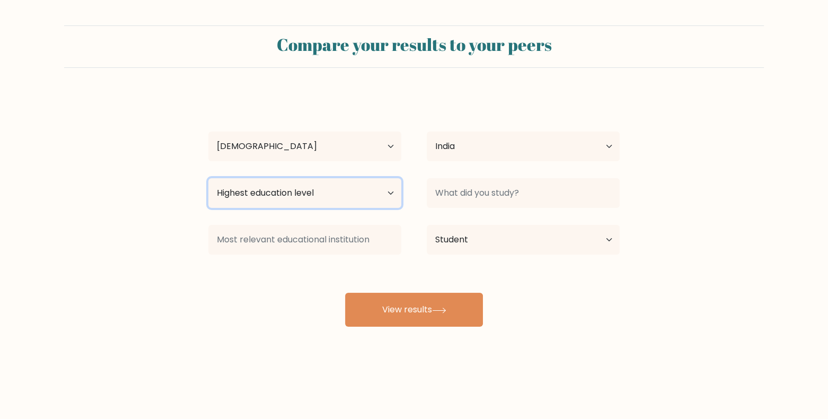
click at [320, 189] on select "Highest education level No schooling Primary Lower Secondary Upper Secondary Oc…" at bounding box center [304, 193] width 193 height 30
select select "upper_secondary"
click at [208, 178] on select "Highest education level No schooling Primary Lower Secondary Upper Secondary Oc…" at bounding box center [304, 193] width 193 height 30
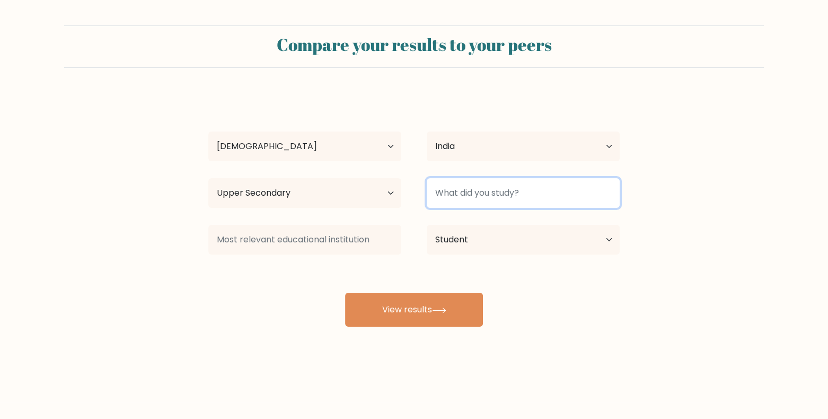
click at [472, 195] on input at bounding box center [523, 193] width 193 height 30
click at [492, 199] on input at bounding box center [523, 193] width 193 height 30
type input "cse"
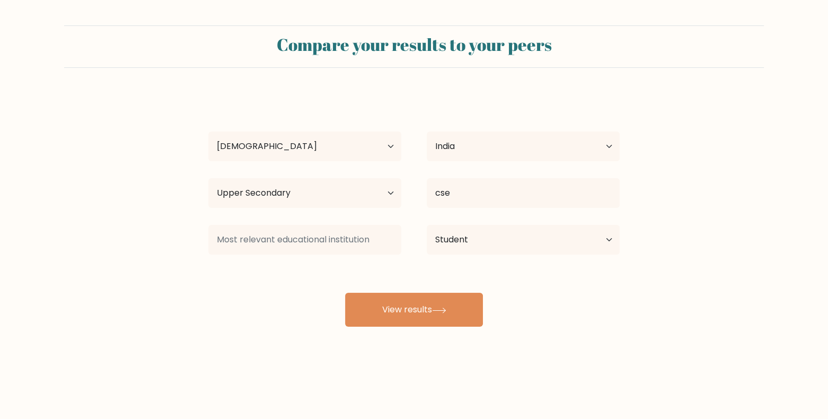
click at [293, 277] on div "Dibya Darshan Age Under 18 years old 18-24 years old 25-34 years old 35-44 year…" at bounding box center [414, 209] width 424 height 233
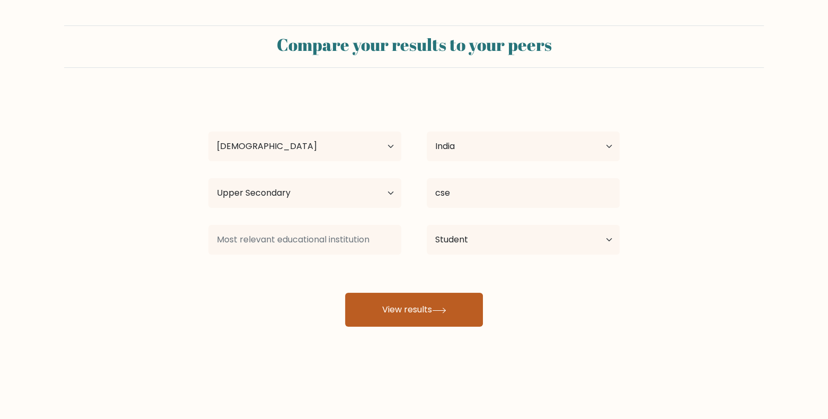
click at [379, 306] on button "View results" at bounding box center [414, 310] width 138 height 34
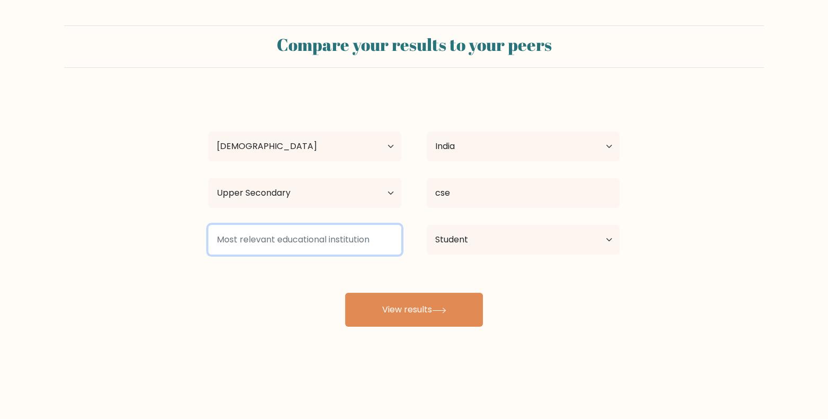
click at [320, 247] on input at bounding box center [304, 240] width 193 height 30
click at [330, 246] on input at bounding box center [304, 240] width 193 height 30
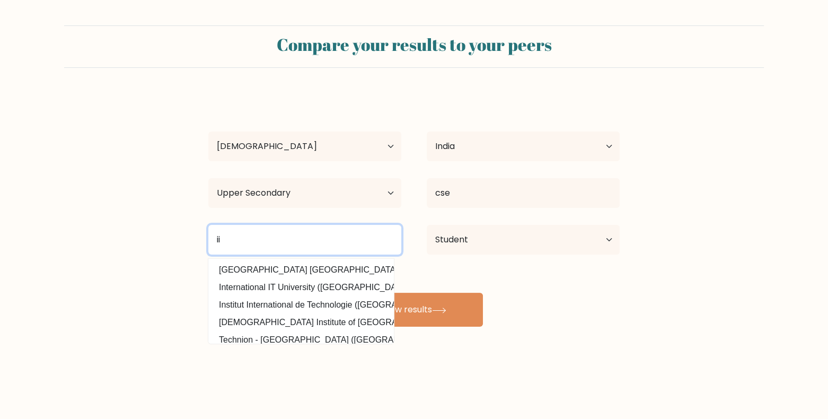
type input "i"
type input "S"
type input "I"
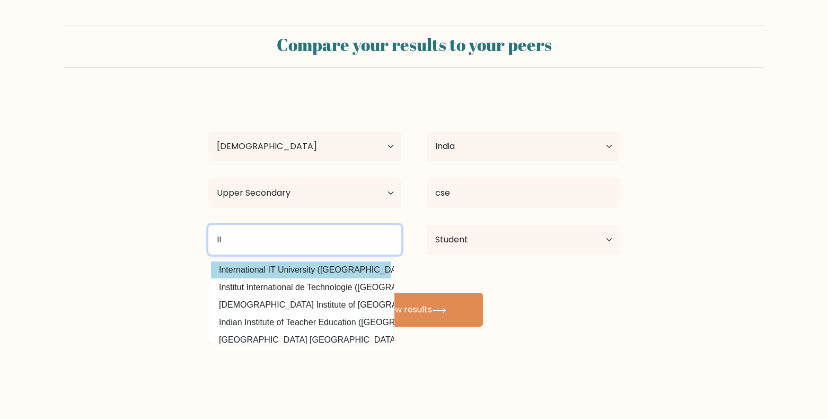
type input "I"
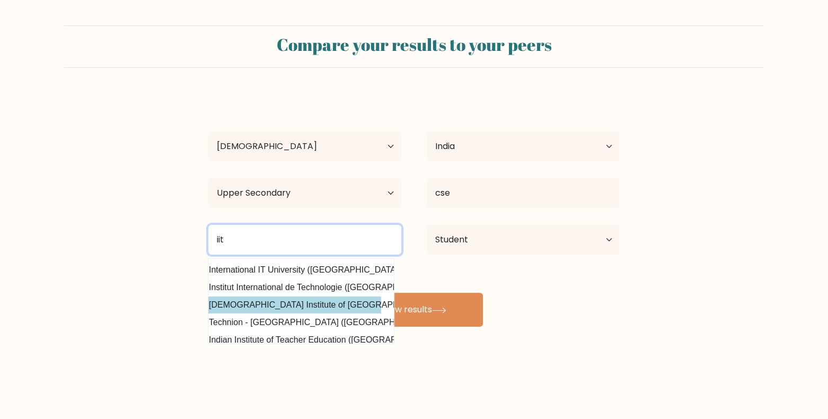
scroll to position [0, 5]
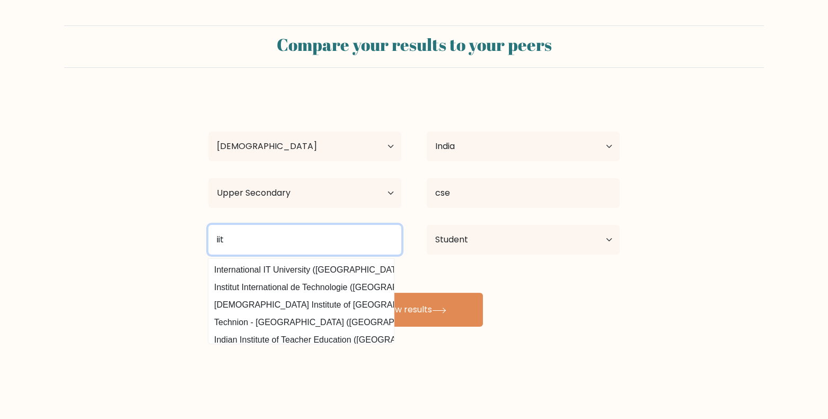
click at [269, 235] on input "iit" at bounding box center [304, 240] width 193 height 30
type input "i"
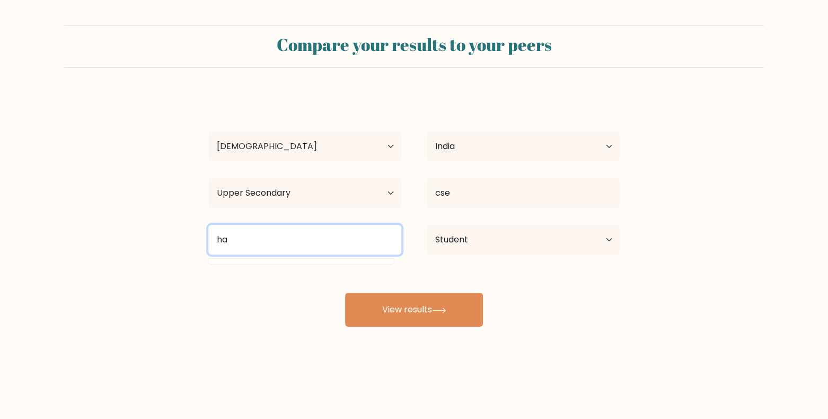
type input "h"
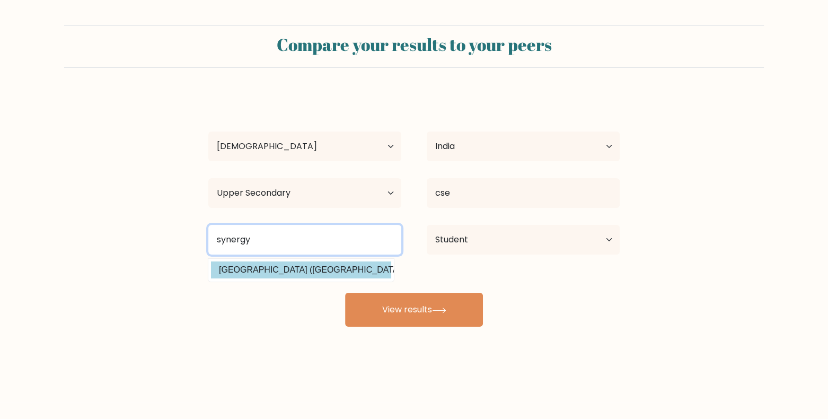
type input "synergy"
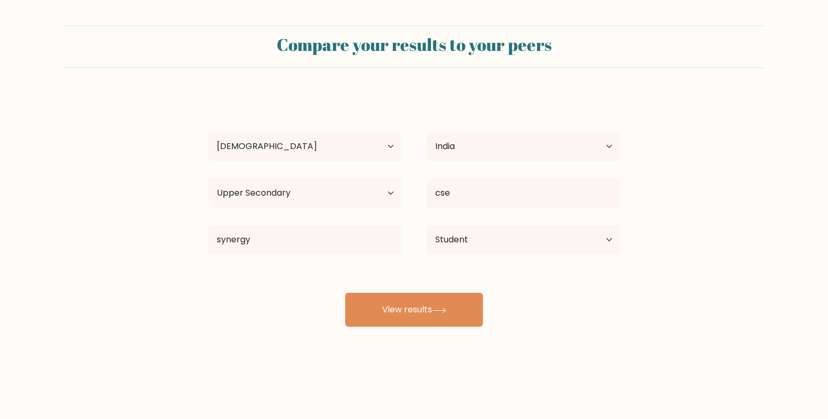
click at [302, 274] on div "Dibya Darshan Age Under 18 years old 18-24 years old 25-34 years old 35-44 year…" at bounding box center [414, 209] width 424 height 233
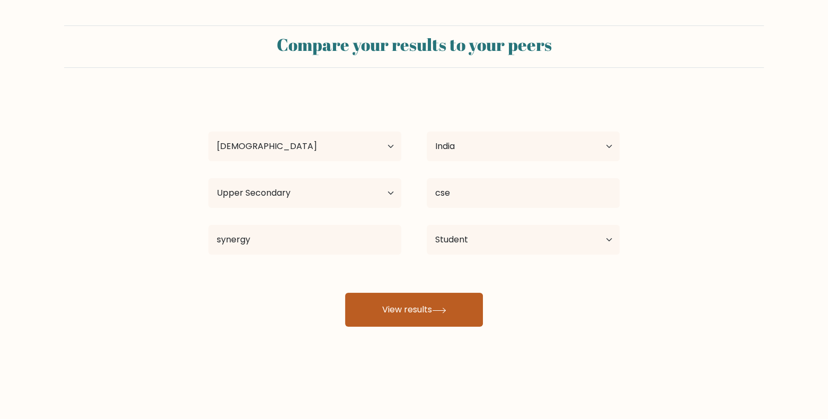
click at [406, 311] on button "View results" at bounding box center [414, 310] width 138 height 34
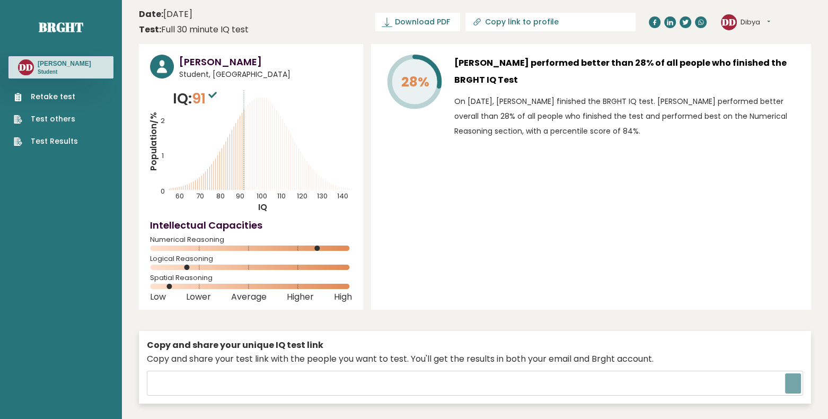
type input "[URL][DOMAIN_NAME]"
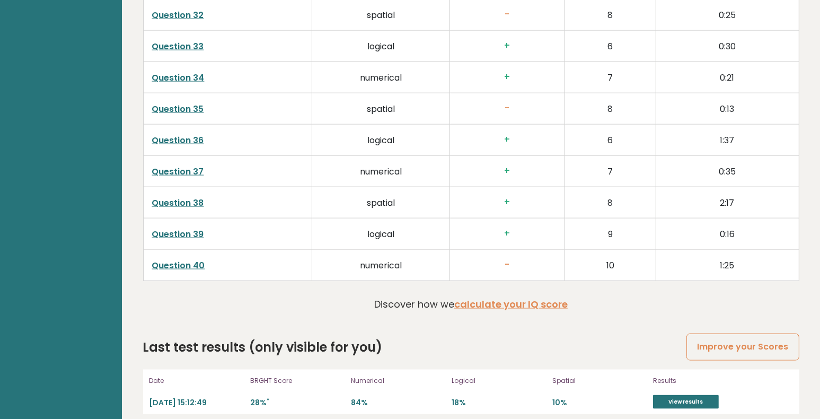
scroll to position [1990, 0]
